Goal: Task Accomplishment & Management: Manage account settings

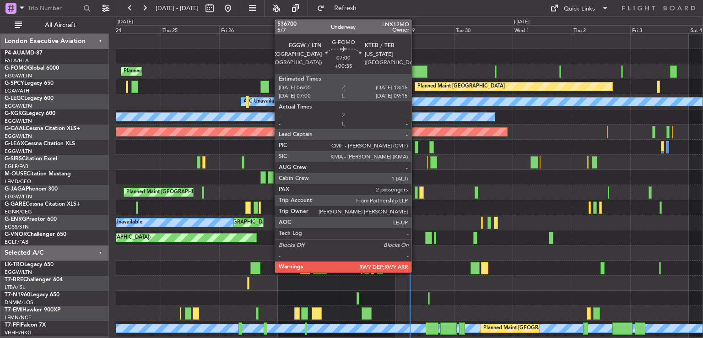
click at [415, 69] on div at bounding box center [418, 71] width 18 height 12
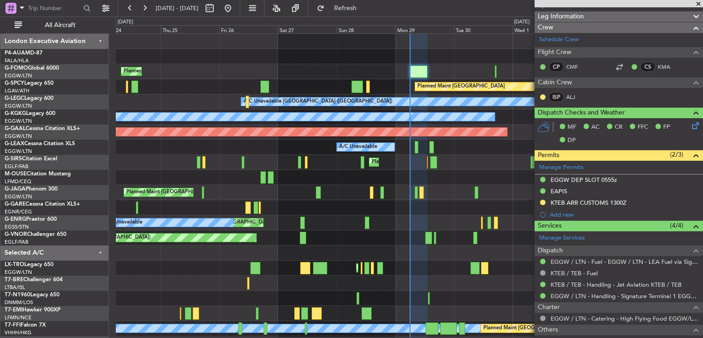
scroll to position [145, 0]
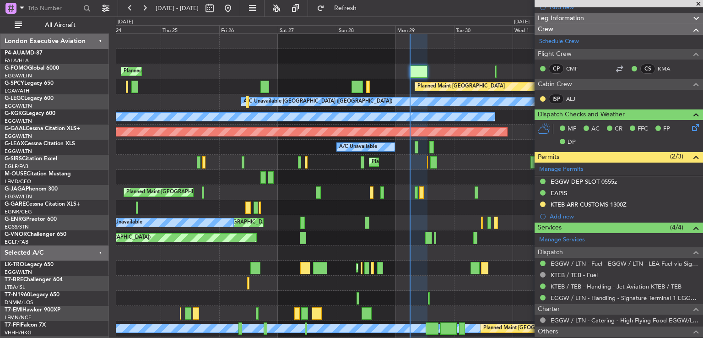
click at [697, 0] on span at bounding box center [697, 4] width 9 height 8
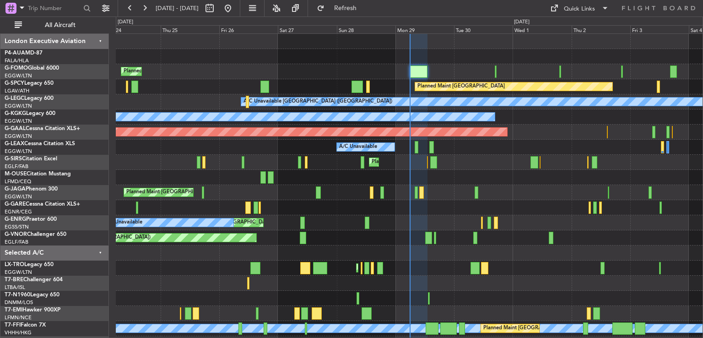
type input "0"
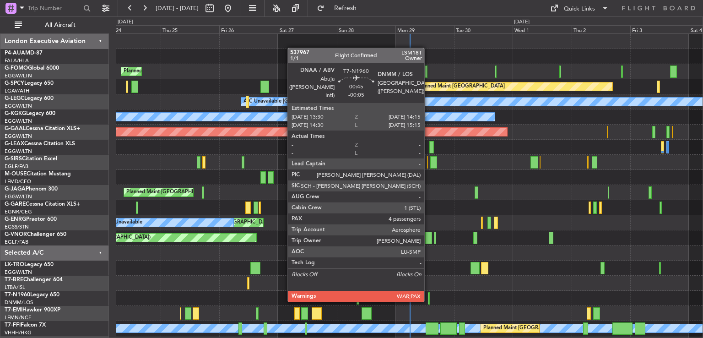
click at [428, 300] on div at bounding box center [429, 298] width 2 height 12
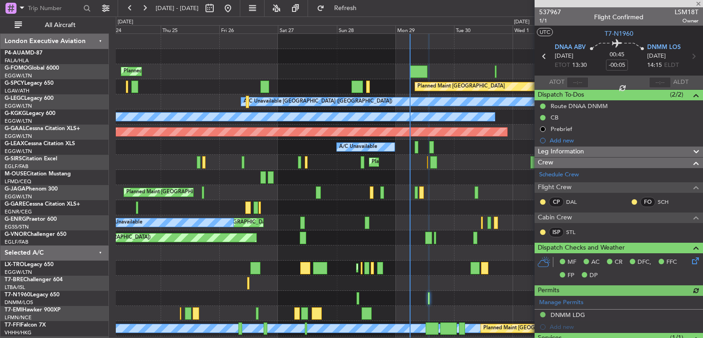
scroll to position [179, 0]
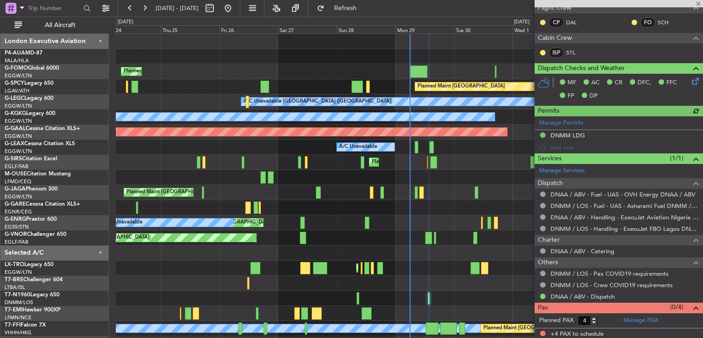
click at [470, 293] on div "AOG Maint London ([GEOGRAPHIC_DATA])" at bounding box center [409, 297] width 586 height 15
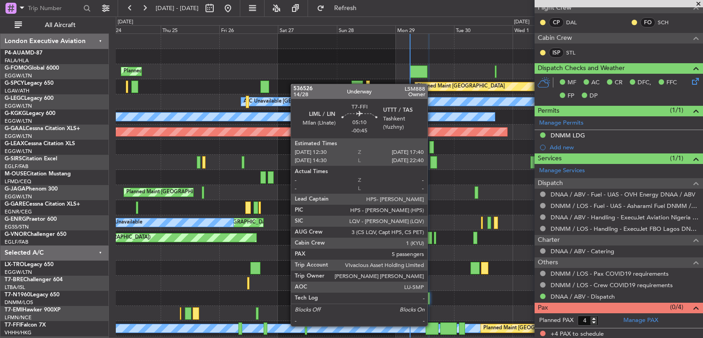
click at [431, 325] on div at bounding box center [431, 328] width 13 height 12
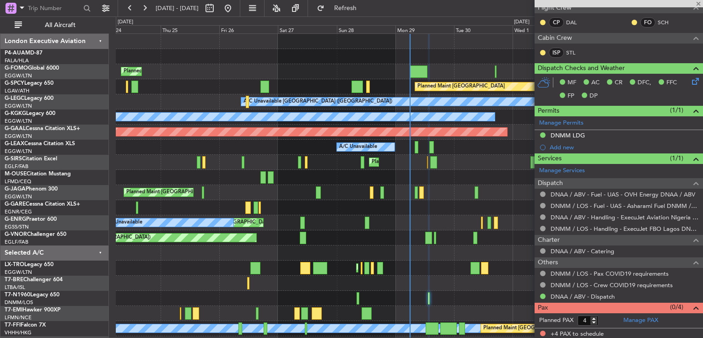
type input "-00:45"
type input "5"
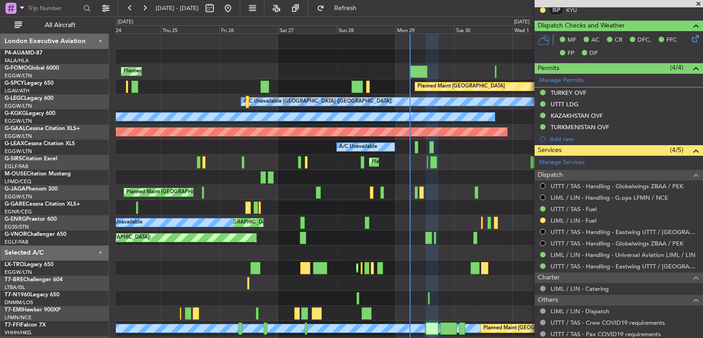
scroll to position [265, 0]
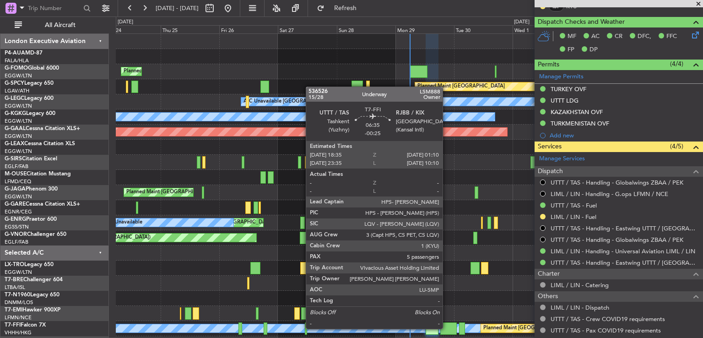
click at [446, 327] on div at bounding box center [448, 328] width 16 height 12
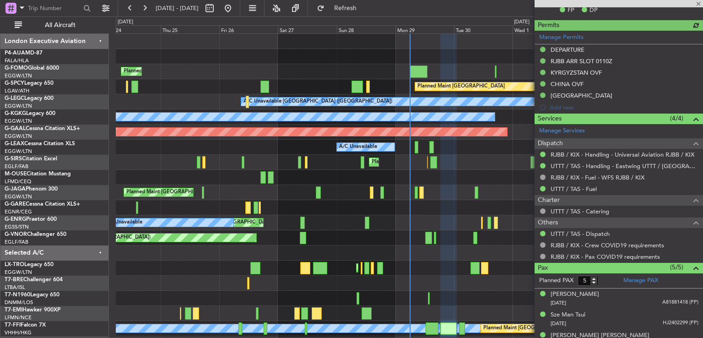
scroll to position [305, 0]
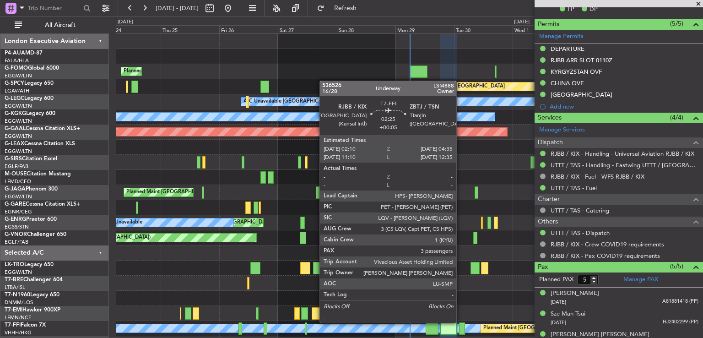
click at [460, 322] on div at bounding box center [462, 328] width 6 height 12
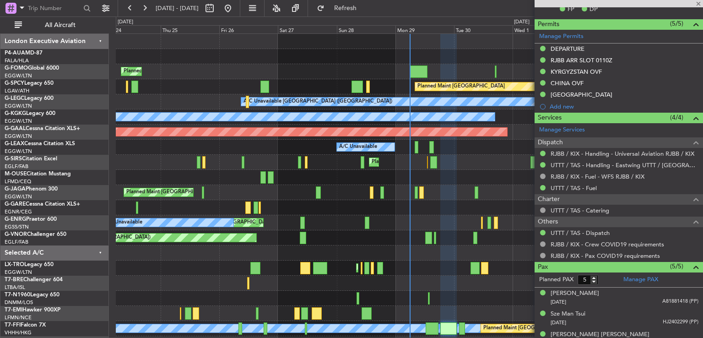
type input "+00:05"
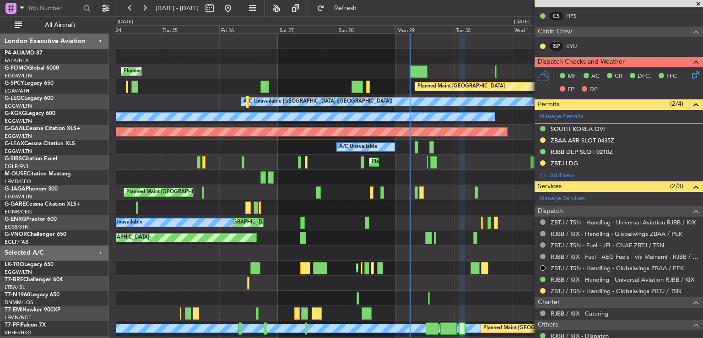
scroll to position [215, 0]
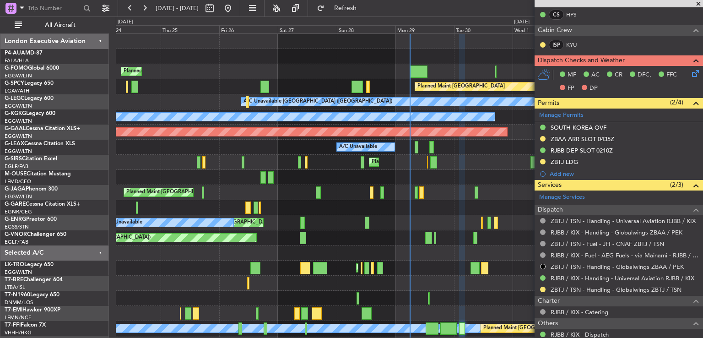
click at [697, 3] on span at bounding box center [697, 4] width 9 height 8
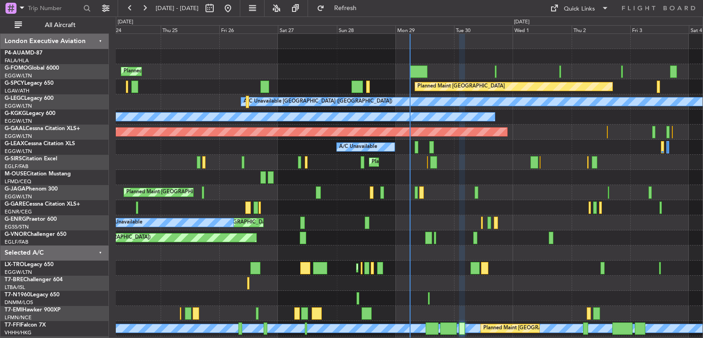
type input "0"
